Goal: Subscribe to service/newsletter

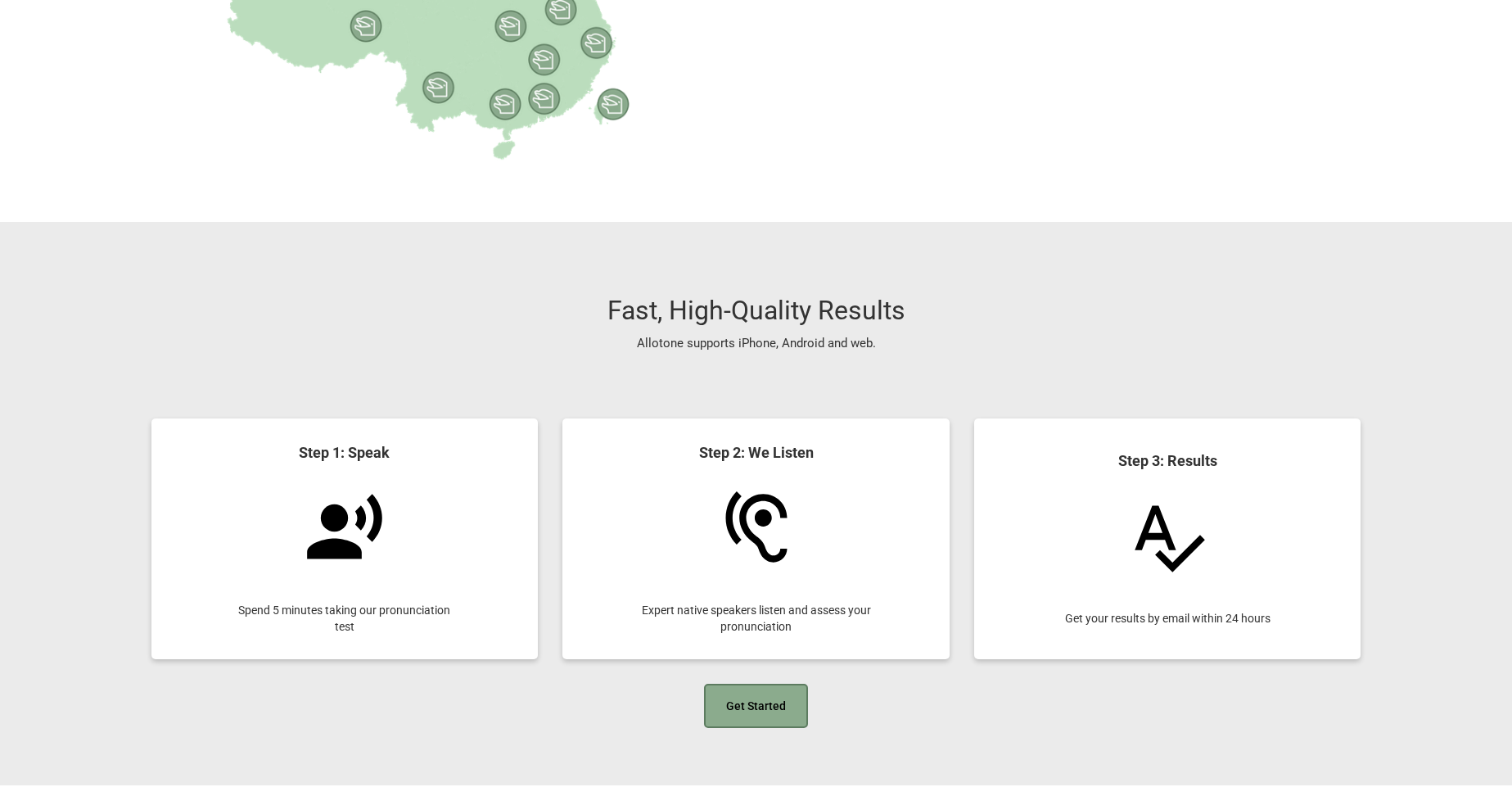
scroll to position [1571, 0]
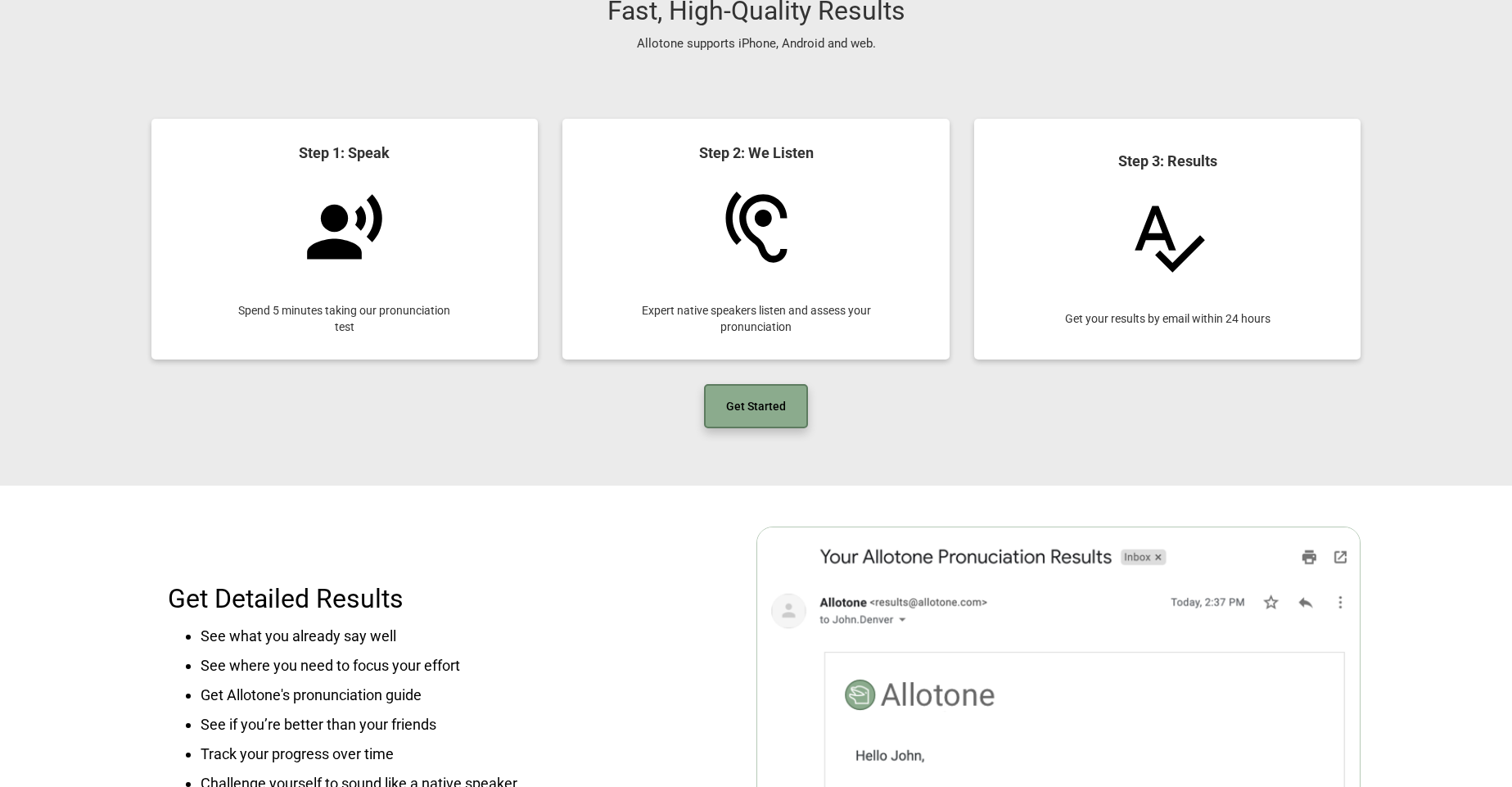
click at [757, 395] on link "Get Started" at bounding box center [756, 406] width 104 height 44
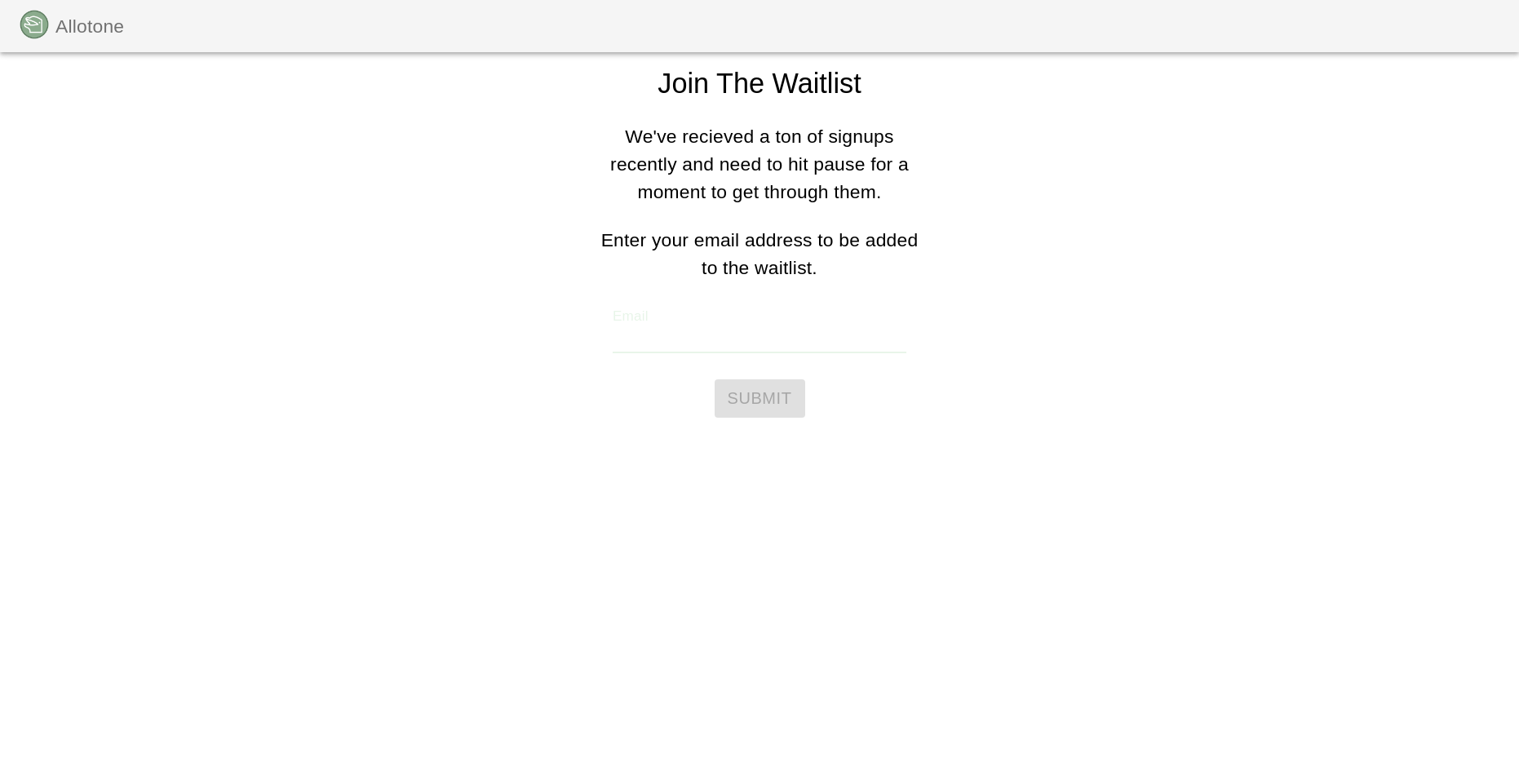
click at [726, 339] on input "Email" at bounding box center [759, 336] width 294 height 33
click at [739, 338] on input "Email" at bounding box center [759, 336] width 294 height 33
type input "framtimsun@gmail.com"
click at [736, 395] on span "Submit" at bounding box center [760, 399] width 64 height 29
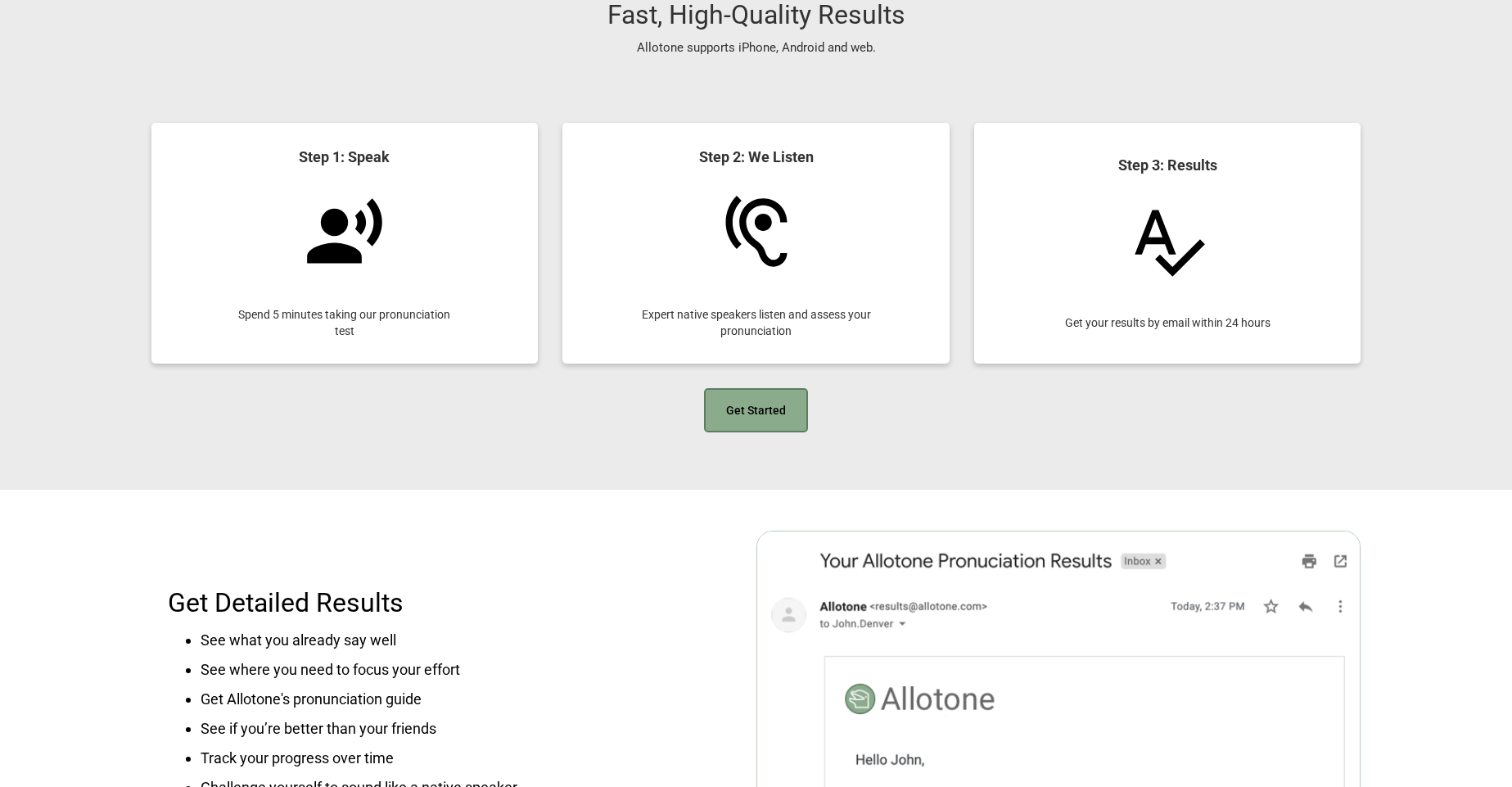
scroll to position [1571, 0]
